Goal: Information Seeking & Learning: Find specific page/section

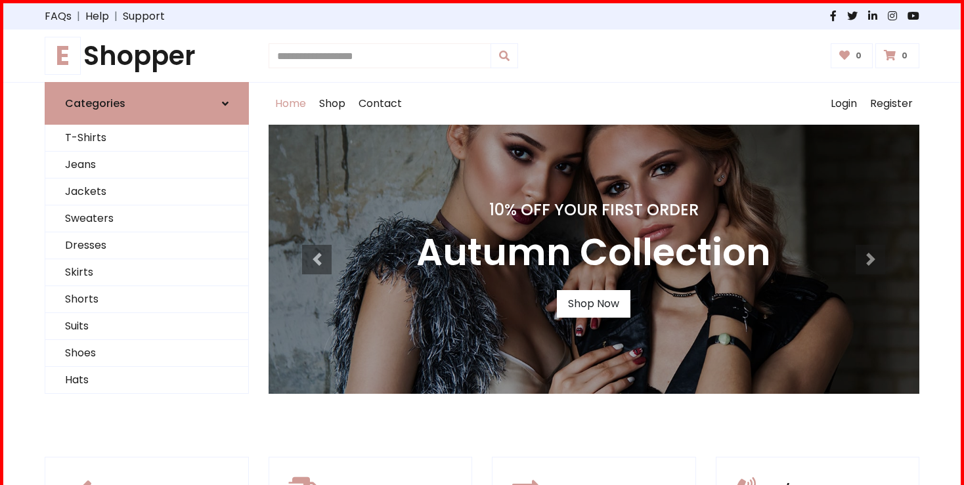
click at [349, 57] on input "text" at bounding box center [380, 55] width 223 height 25
type input "********"
click at [874, 103] on link "Register" at bounding box center [891, 104] width 56 height 42
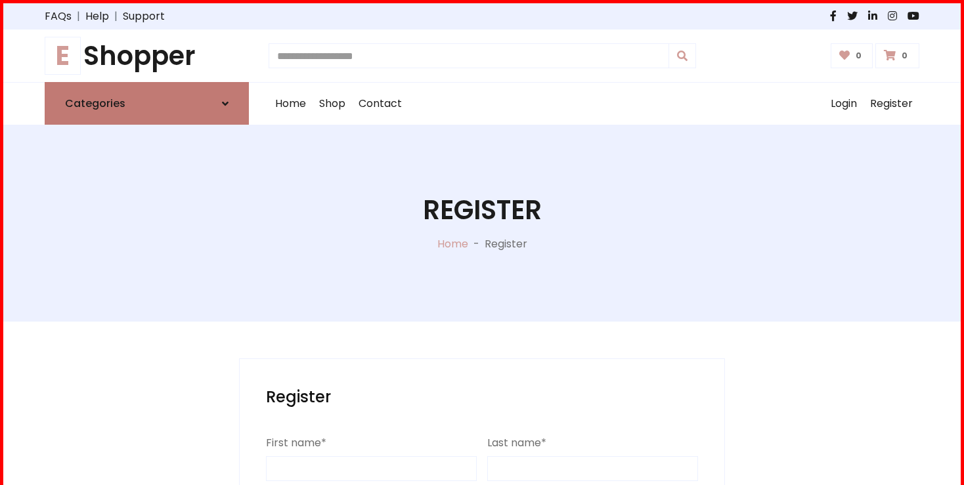
click at [200, 106] on link "Categories" at bounding box center [147, 103] width 204 height 43
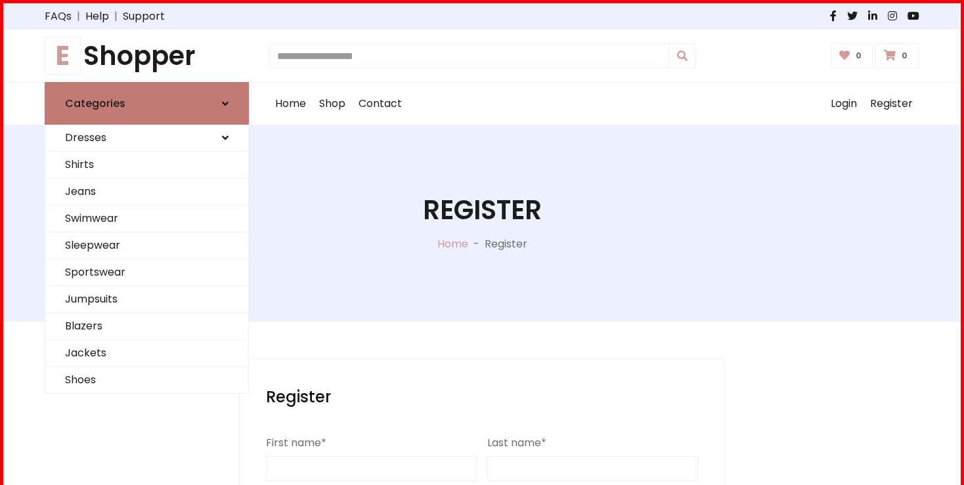
click at [217, 96] on link "Categories" at bounding box center [147, 103] width 204 height 43
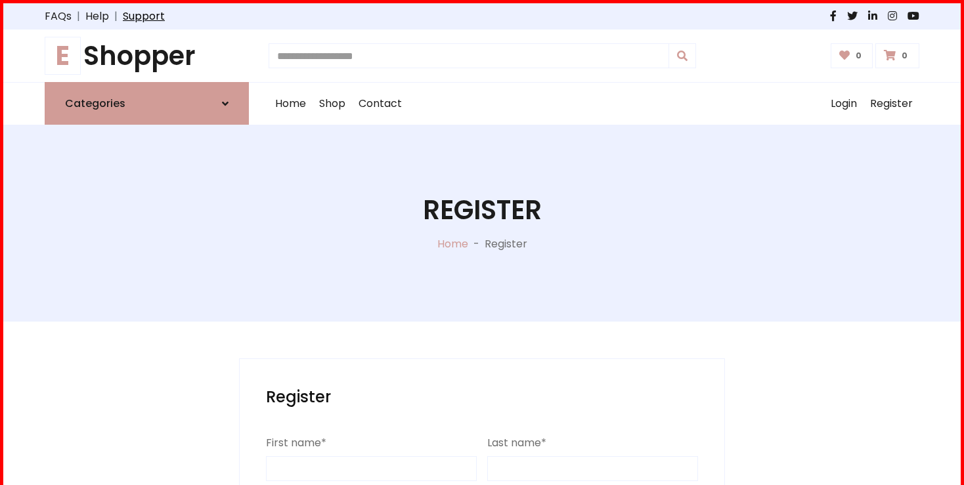
click at [154, 14] on link "Support" at bounding box center [144, 17] width 42 height 16
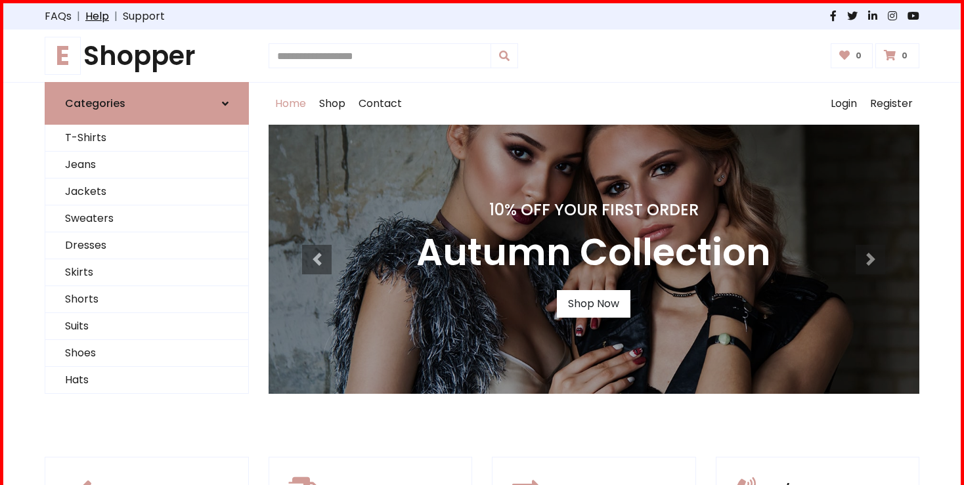
click at [97, 17] on link "Help" at bounding box center [97, 17] width 24 height 16
click at [58, 14] on link "FAQs" at bounding box center [58, 17] width 27 height 16
